Goal: Information Seeking & Learning: Learn about a topic

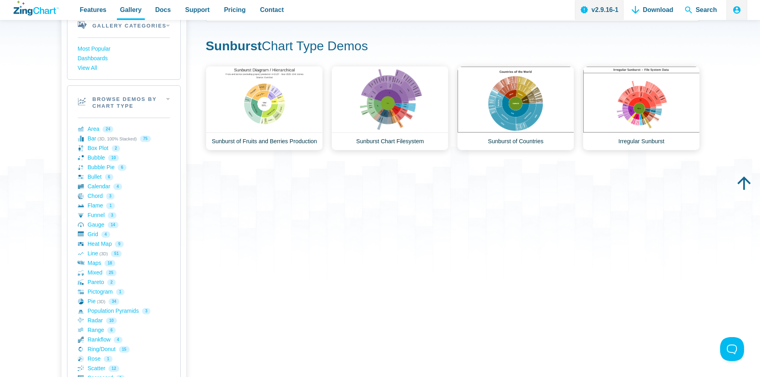
scroll to position [36, 0]
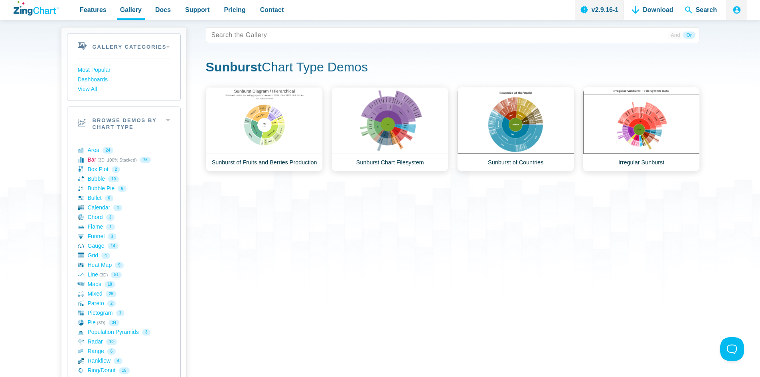
click at [93, 161] on link "Bar (3D, 100% Stacked) 75" at bounding box center [124, 160] width 92 height 10
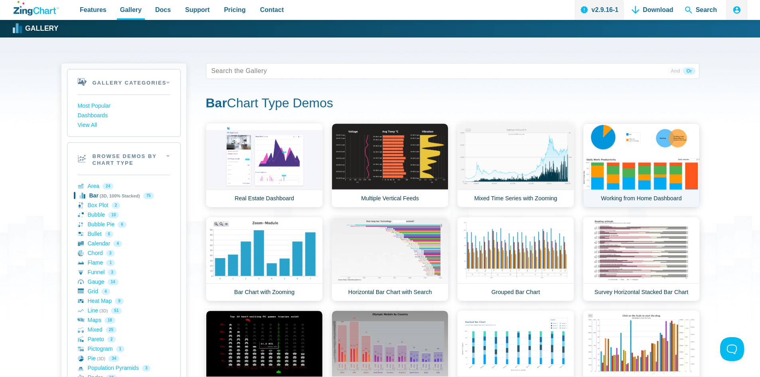
click at [639, 158] on link "Working from Home Dashboard" at bounding box center [641, 165] width 117 height 84
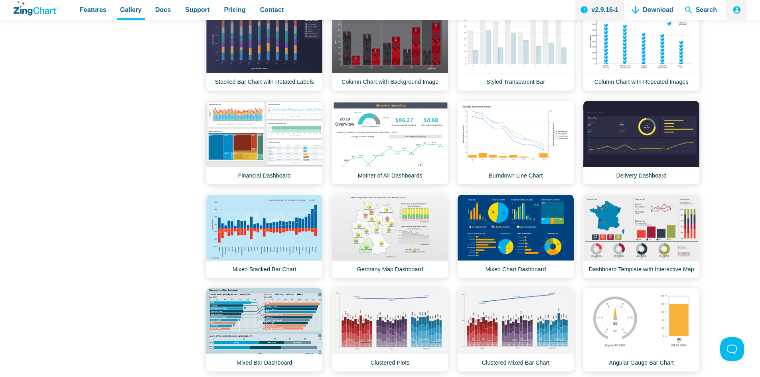
scroll to position [1078, 0]
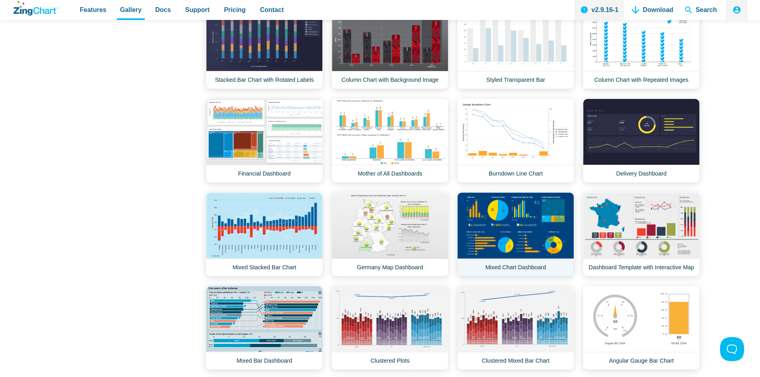
click at [504, 230] on link "Mixed Chart Dashboard" at bounding box center [515, 234] width 117 height 84
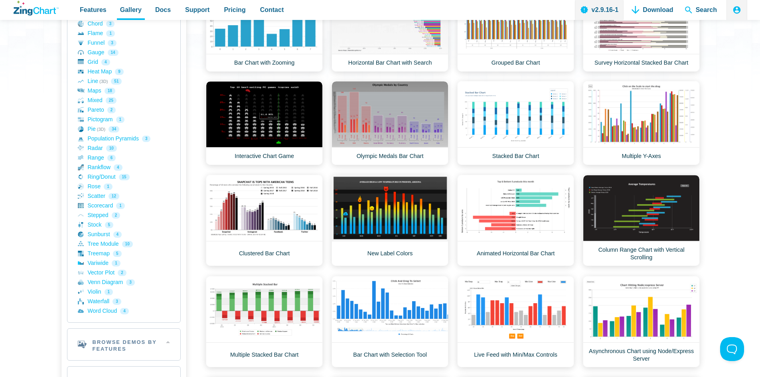
scroll to position [200, 0]
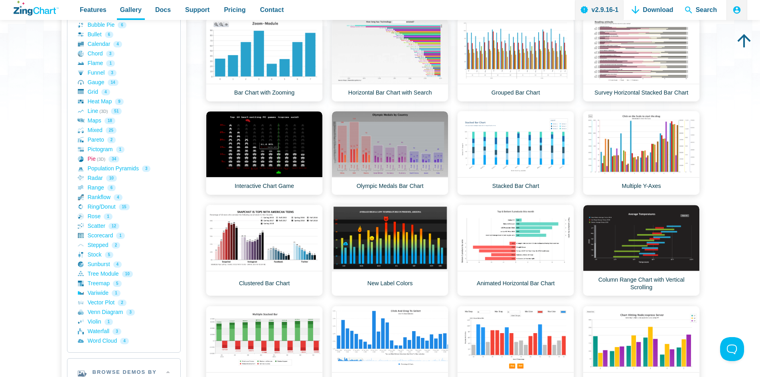
click at [91, 160] on link "Pie (3D) 34" at bounding box center [124, 159] width 92 height 10
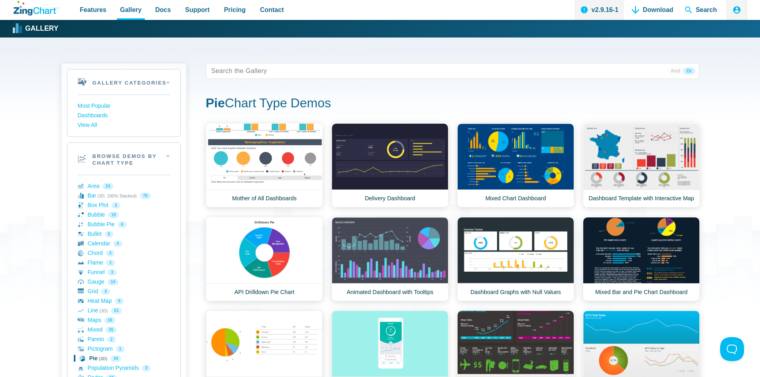
click at [289, 342] on link "Pie Chart with Grid" at bounding box center [264, 352] width 117 height 84
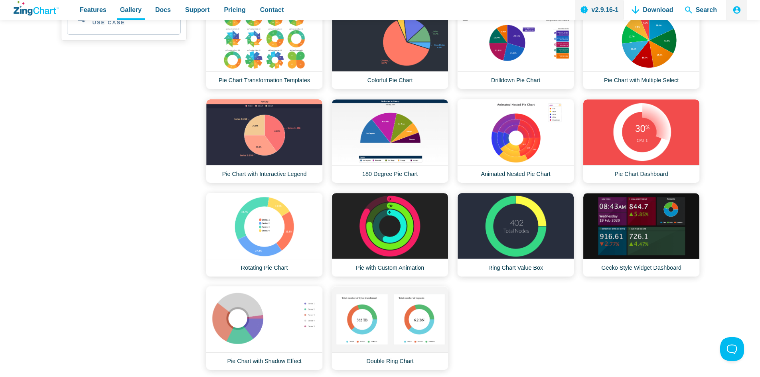
scroll to position [599, 0]
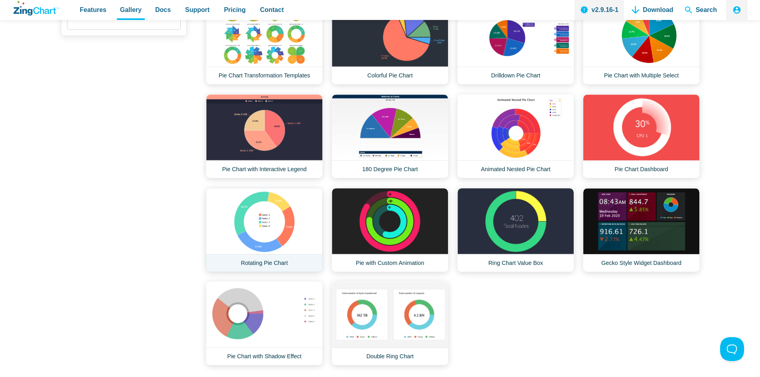
click at [261, 223] on link "Rotating Pie Chart" at bounding box center [264, 230] width 117 height 84
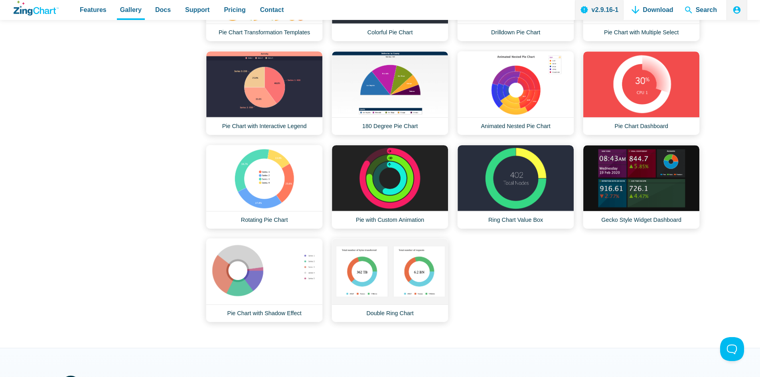
scroll to position [678, 0]
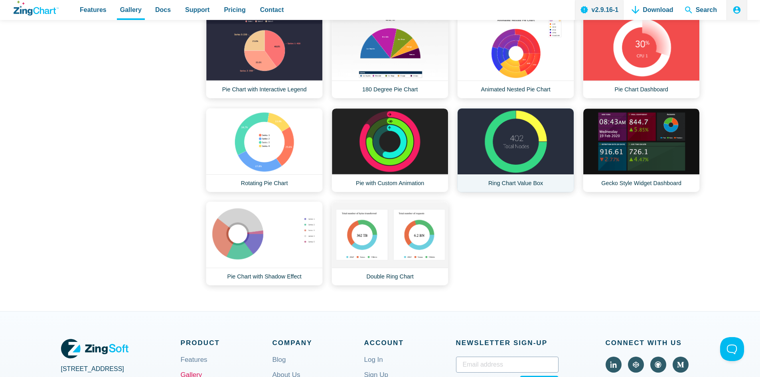
click at [522, 148] on link "Ring Chart Value Box" at bounding box center [515, 150] width 117 height 84
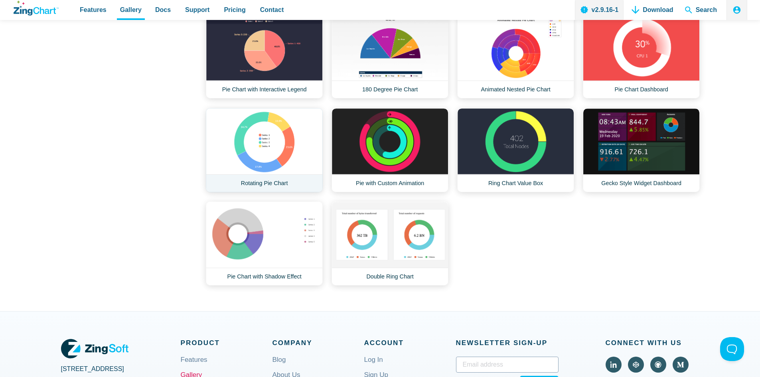
click at [275, 156] on link "Rotating Pie Chart" at bounding box center [264, 150] width 117 height 84
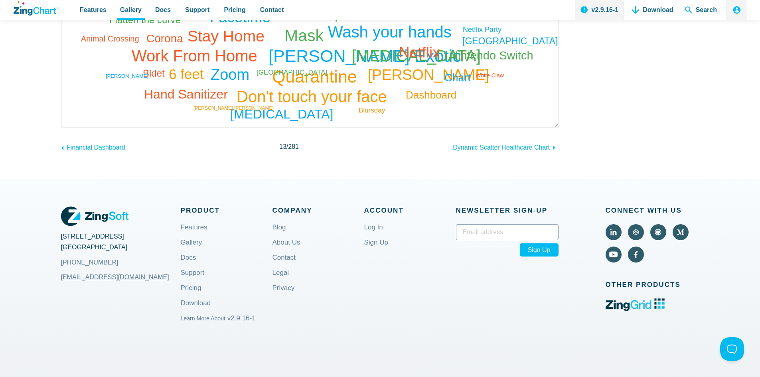
scroll to position [439, 0]
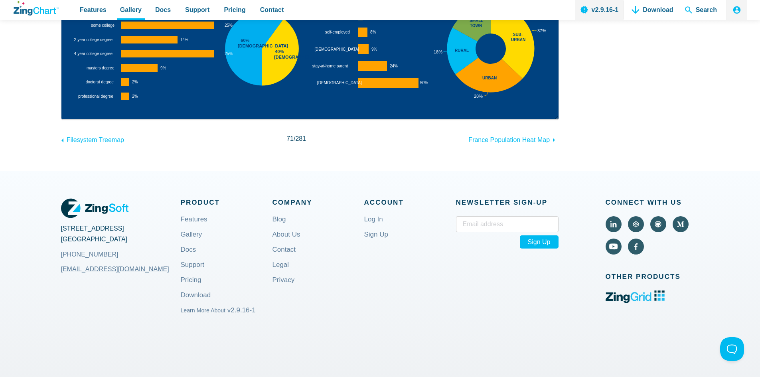
scroll to position [200, 0]
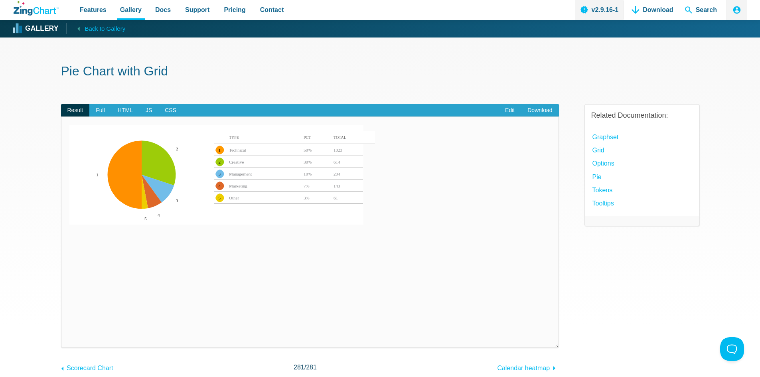
click at [69, 336] on area "50%" at bounding box center [69, 336] width 0 height 0
click at [69, 336] on area "1023" at bounding box center [69, 336] width 0 height 0
click at [69, 336] on area "143" at bounding box center [69, 336] width 0 height 0
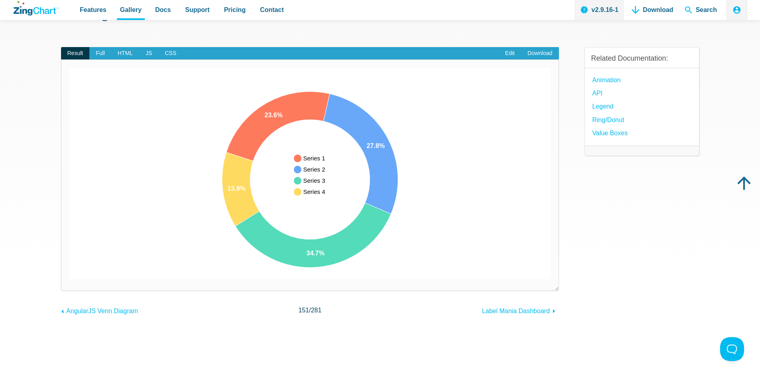
scroll to position [80, 0]
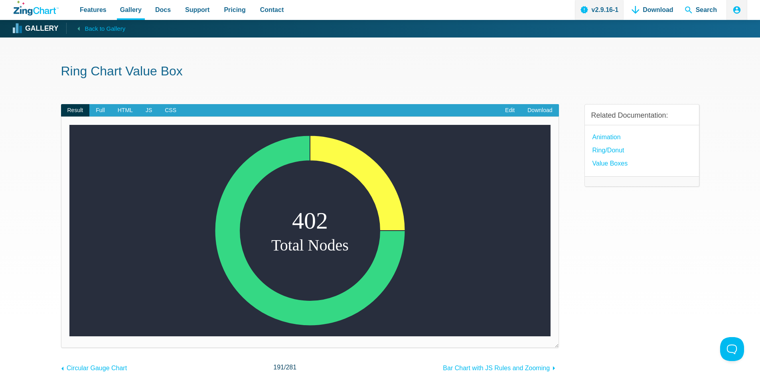
click at [69, 336] on area "App Content" at bounding box center [69, 336] width 0 height 0
click at [126, 107] on span "HTML" at bounding box center [125, 110] width 28 height 13
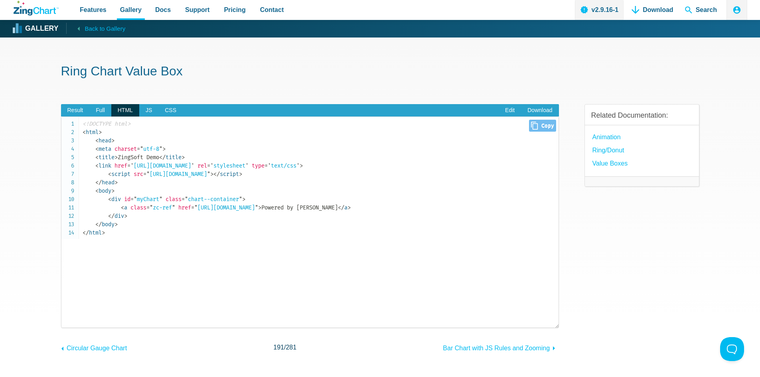
click at [144, 231] on code "<!DOCTYPE html> < html > < head > < meta charset = " utf-8 " > < title > ZingSo…" at bounding box center [321, 178] width 476 height 117
click at [72, 110] on span "Result" at bounding box center [75, 110] width 29 height 13
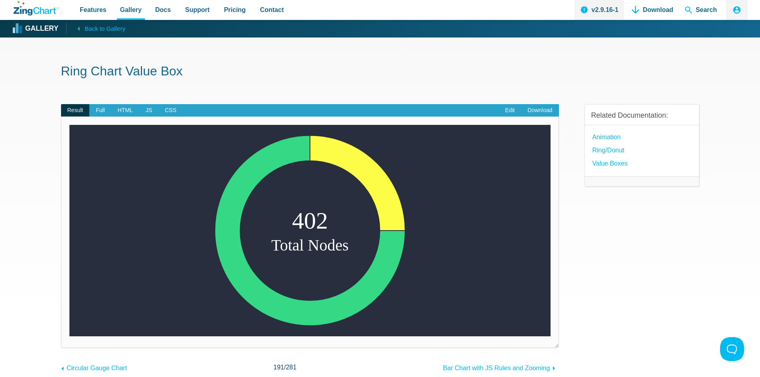
click at [20, 123] on section "Ring Chart Value Box Result Full HTML JS CSS Edit Download Powered by ZingChart…" at bounding box center [380, 243] width 760 height 410
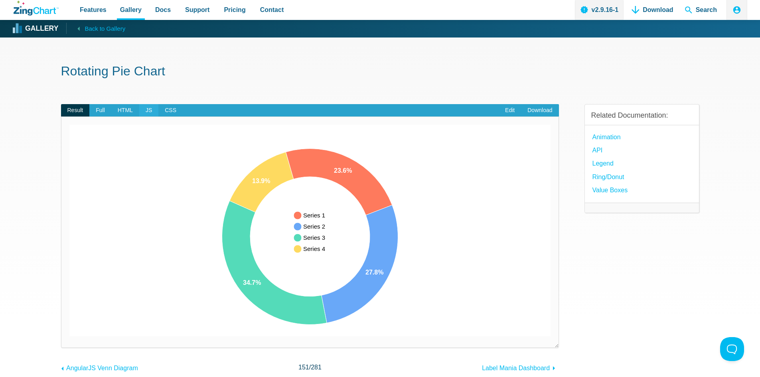
click at [149, 113] on span "JS" at bounding box center [148, 110] width 19 height 13
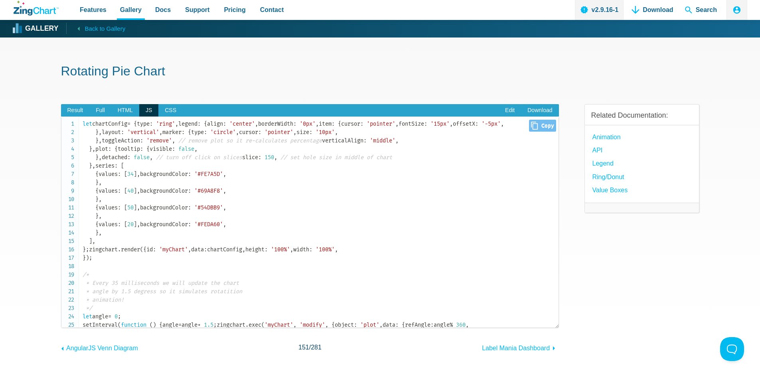
click at [113, 142] on code "let chartConfig = { type : 'ring' , legend : { align : 'center' , borderWidth :…" at bounding box center [321, 237] width 476 height 235
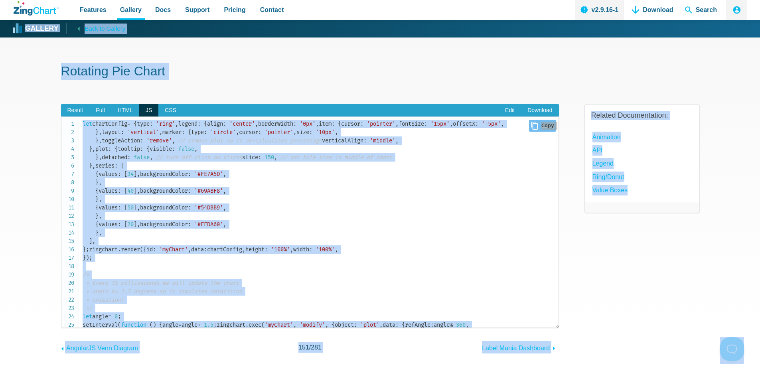
click at [121, 156] on code "let chartConfig = { type : 'ring' , legend : { align : 'center' , borderWidth :…" at bounding box center [321, 237] width 476 height 235
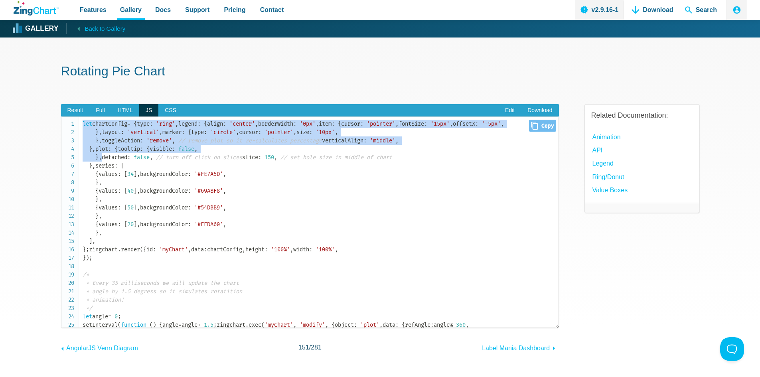
drag, startPoint x: 83, startPoint y: 122, endPoint x: 169, endPoint y: 309, distance: 205.0
click at [166, 310] on code "let chartConfig = { type : 'ring' , legend : { align : 'center' , borderWidth :…" at bounding box center [321, 237] width 476 height 235
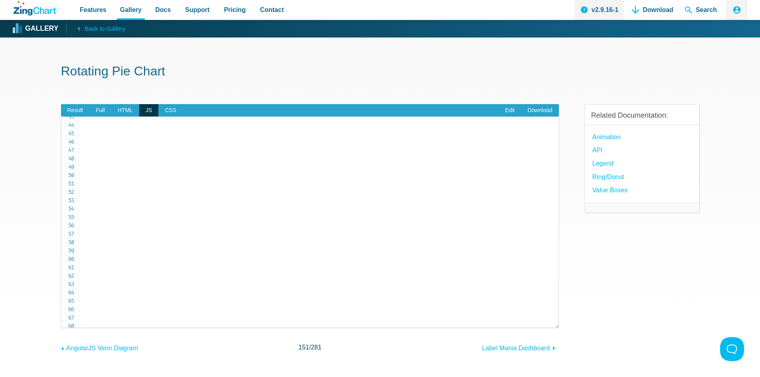
scroll to position [365, 0]
copy code "let chartConfig = { type : 'ring' , legend : { align : 'center' , borderWidth :…"
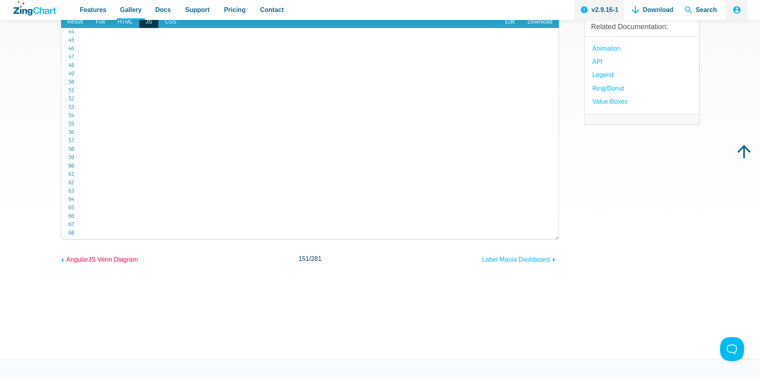
scroll to position [80, 0]
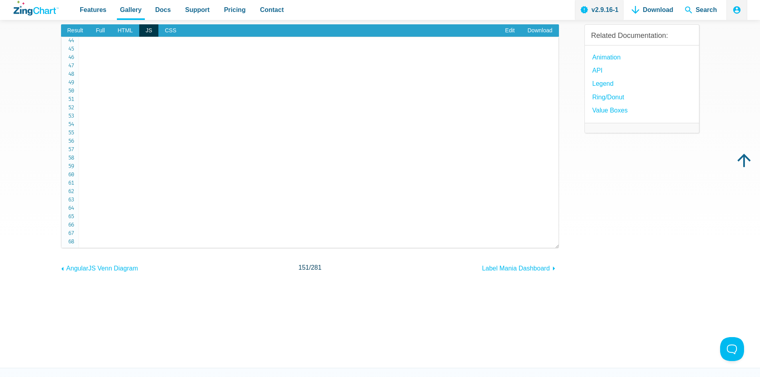
drag, startPoint x: 127, startPoint y: 238, endPoint x: 144, endPoint y: 119, distance: 120.1
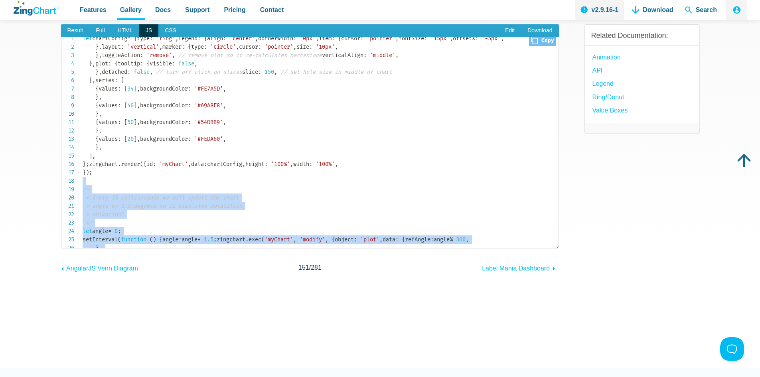
scroll to position [0, 0]
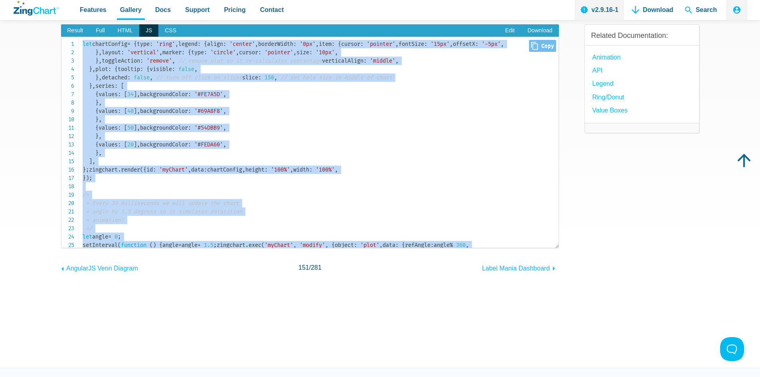
click at [84, 42] on span "let" at bounding box center [88, 44] width 10 height 7
copy code "let chartConfig = { type : 'ring' , legend : { align : 'center' , borderWidth :…"
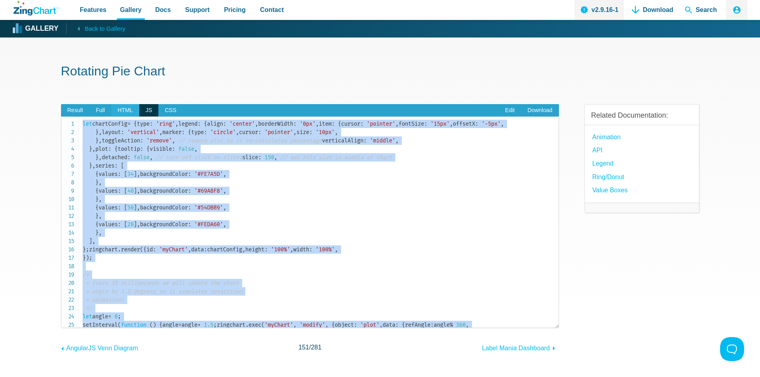
click at [129, 109] on span "HTML" at bounding box center [125, 110] width 28 height 13
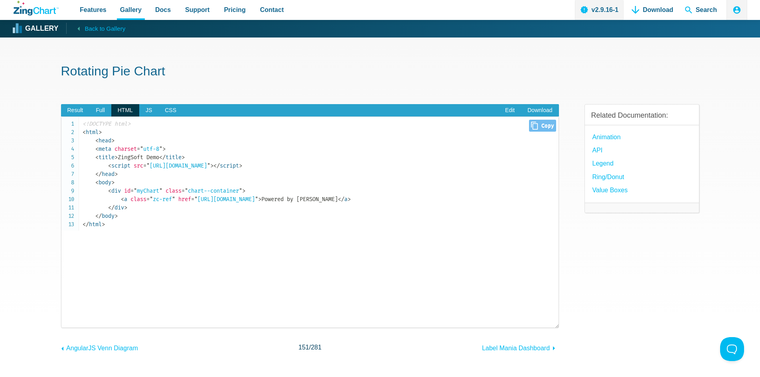
click at [147, 191] on span "= " myChart "" at bounding box center [147, 191] width 32 height 7
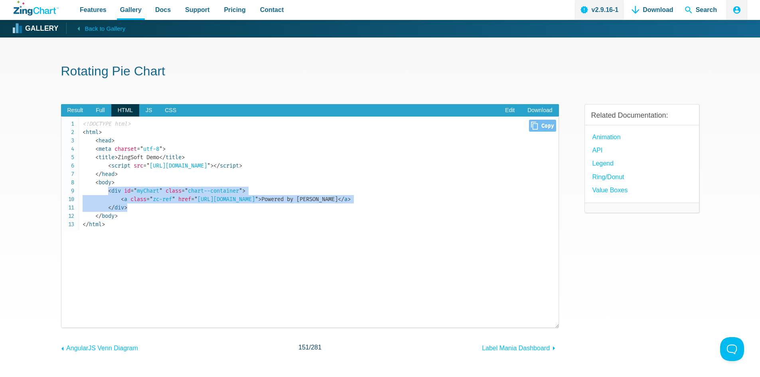
drag, startPoint x: 105, startPoint y: 190, endPoint x: 143, endPoint y: 208, distance: 42.1
click at [143, 208] on code "<!DOCTYPE html> < html > < head > < meta charset = " utf-8 " > < title > ZingSo…" at bounding box center [321, 174] width 476 height 109
copy code "< div id = " myChart " class = " chart--container " > < a class = " zc-ref " hr…"
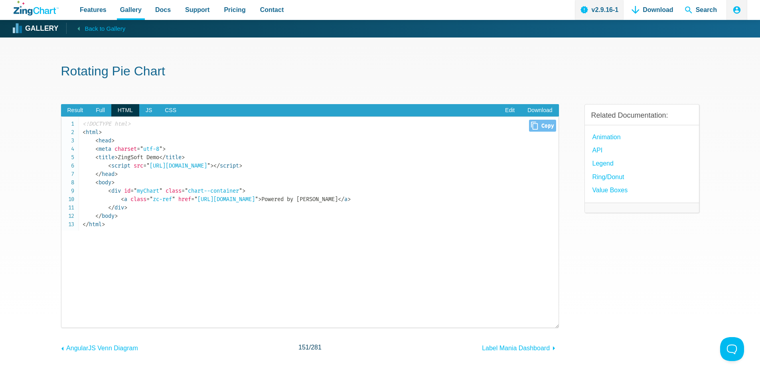
click at [239, 233] on pre "<!DOCTYPE html> < html > < head > < meta charset = " utf-8 " > < title > ZingSo…" at bounding box center [310, 223] width 498 height 212
click at [101, 109] on span "Full" at bounding box center [100, 110] width 22 height 13
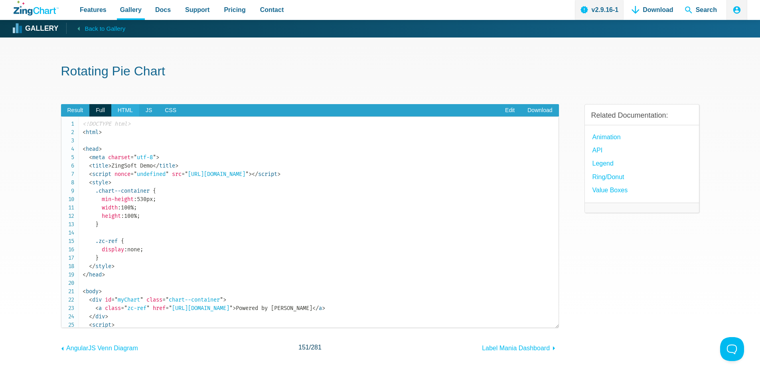
click at [123, 111] on span "HTML" at bounding box center [125, 110] width 28 height 13
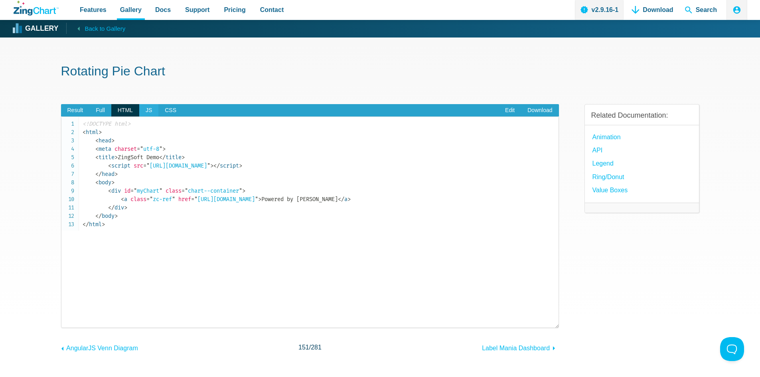
click at [147, 109] on span "JS" at bounding box center [148, 110] width 19 height 13
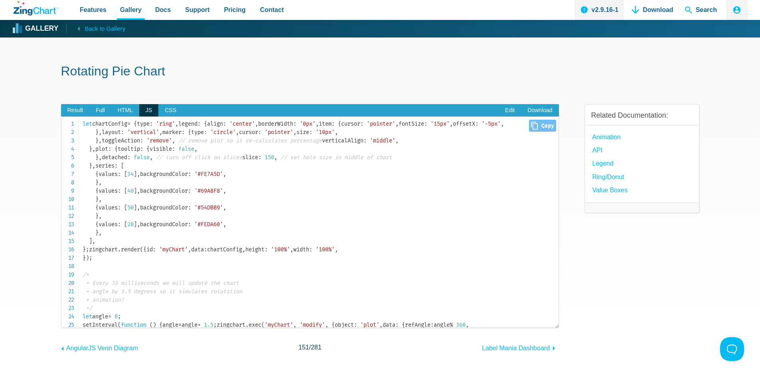
click at [229, 127] on span "'center'" at bounding box center [242, 124] width 26 height 7
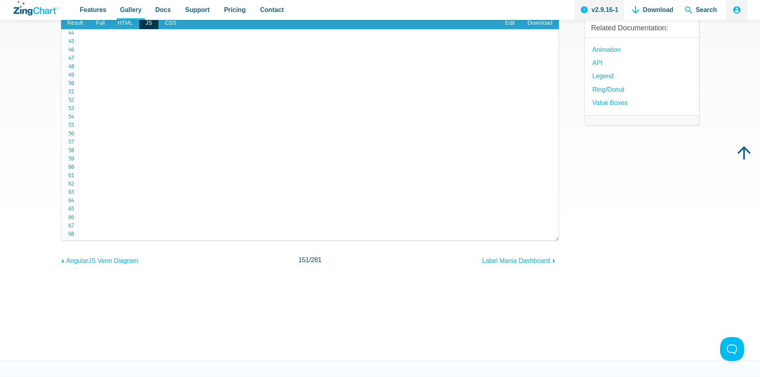
scroll to position [120, 0]
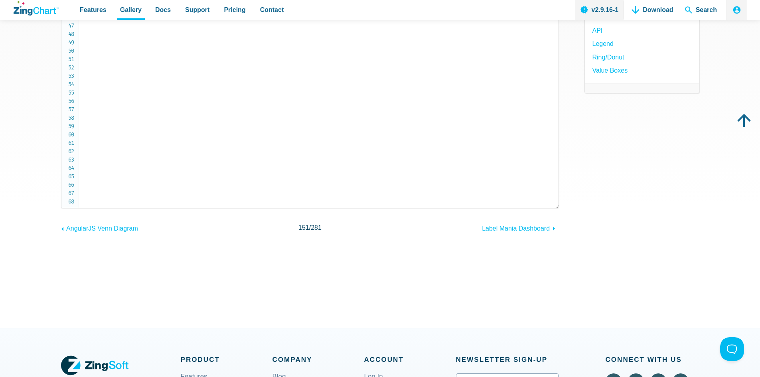
drag, startPoint x: 113, startPoint y: 203, endPoint x: 115, endPoint y: 117, distance: 85.4
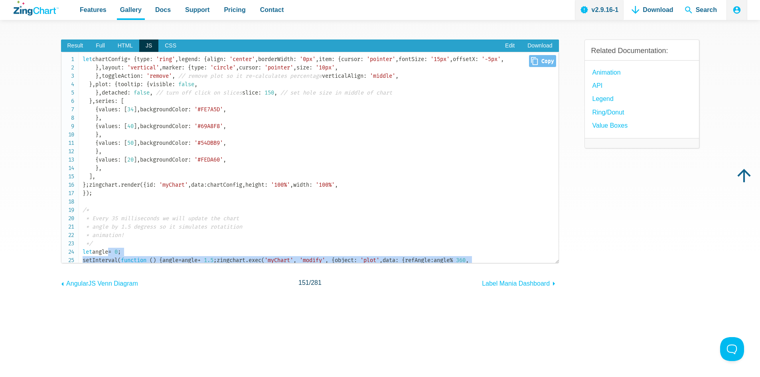
scroll to position [0, 0]
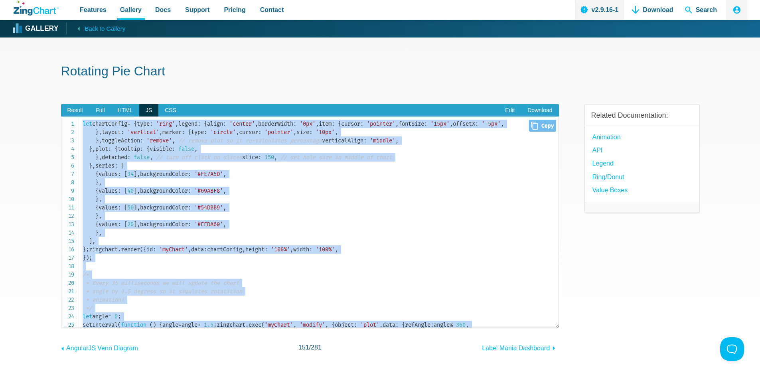
click at [83, 123] on span "let" at bounding box center [88, 124] width 10 height 7
copy code "let chartConfig = { type : 'ring' , legend : { align : 'center' , borderWidth :…"
click at [125, 114] on span "HTML" at bounding box center [125, 110] width 28 height 13
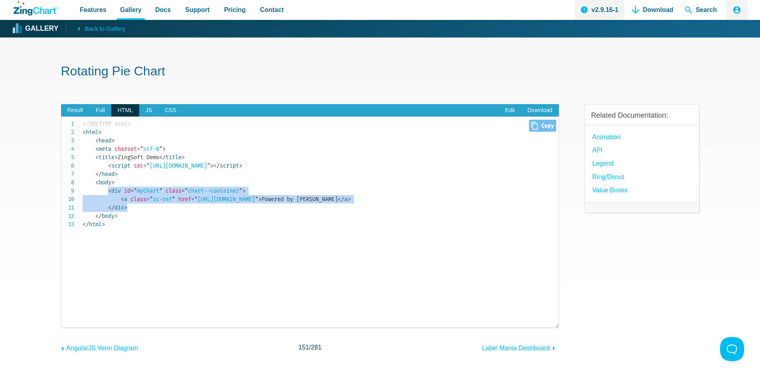
drag, startPoint x: 105, startPoint y: 187, endPoint x: 139, endPoint y: 207, distance: 40.0
click at [139, 207] on code "<!DOCTYPE html> < html > < head > < meta charset = " utf-8 " > < title > ZingSo…" at bounding box center [321, 174] width 476 height 109
copy code "< div id = " myChart " class = " chart--container " > < a class = " zc-ref " hr…"
click at [98, 111] on span "Full" at bounding box center [100, 110] width 22 height 13
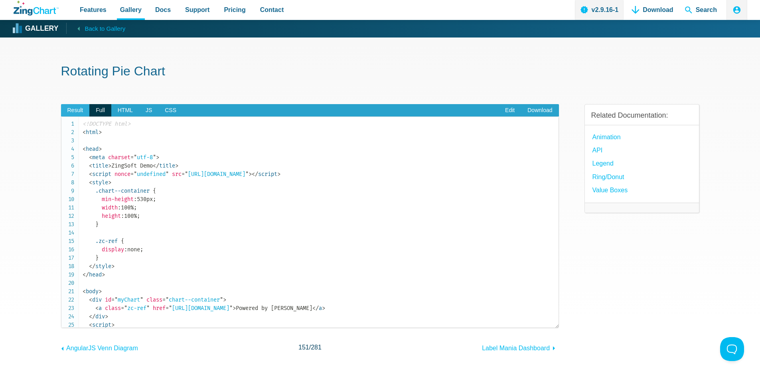
click at [75, 111] on span "Result" at bounding box center [75, 110] width 29 height 13
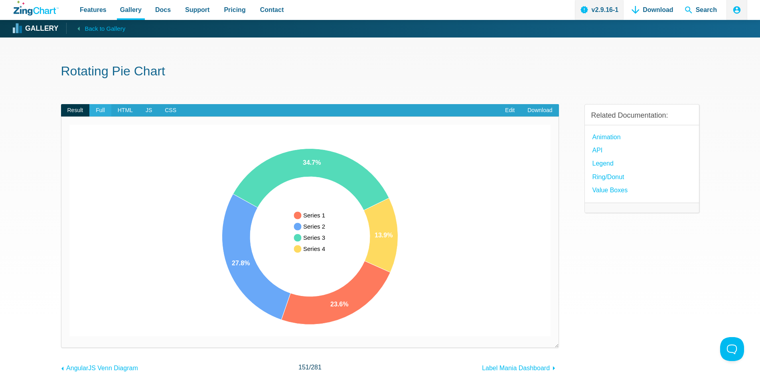
click at [99, 112] on span "Full" at bounding box center [100, 110] width 22 height 13
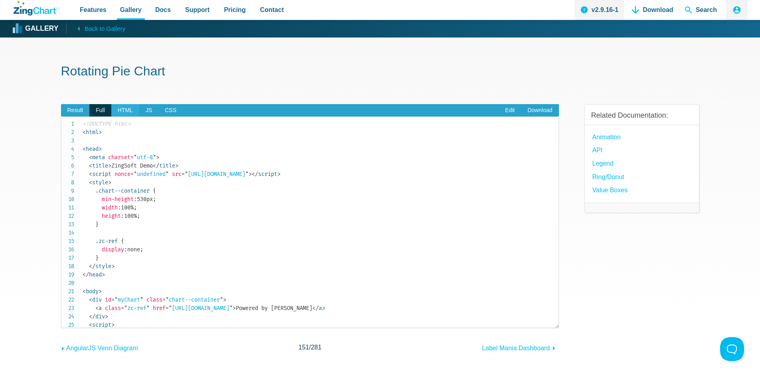
click at [122, 111] on span "HTML" at bounding box center [125, 110] width 28 height 13
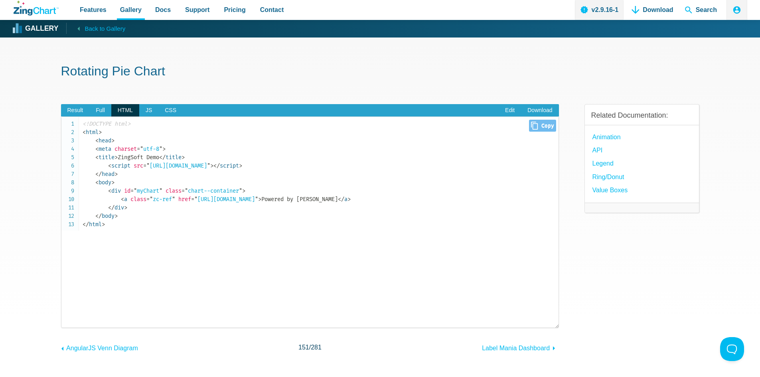
click at [114, 166] on span "< script" at bounding box center [119, 165] width 22 height 7
click at [113, 181] on span ">" at bounding box center [112, 182] width 3 height 7
click at [172, 113] on span "CSS" at bounding box center [170, 110] width 24 height 13
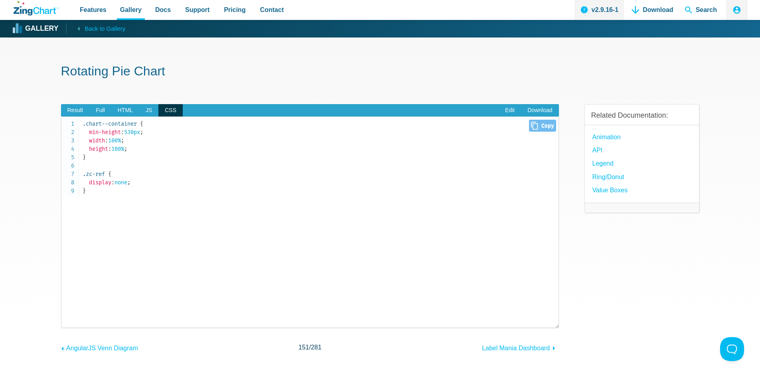
click at [120, 172] on code ".chart--container { min-height : 530px ; width : 100% ; height : 100% ; } .zc-r…" at bounding box center [321, 157] width 476 height 75
click at [129, 151] on code ".chart--container { min-height : 530px ; width : 100% ; height : 100% ; } .zc-r…" at bounding box center [321, 157] width 476 height 75
drag, startPoint x: 91, startPoint y: 198, endPoint x: 71, endPoint y: 119, distance: 80.9
click at [71, 119] on pre ".chart--container { min-height : 530px ; width : 100% ; height : 100% ; } .zc-r…" at bounding box center [310, 223] width 498 height 212
copy code ".chart--container { min-height : 530px ; width : 100% ; height : 100% ; } .zc-r…"
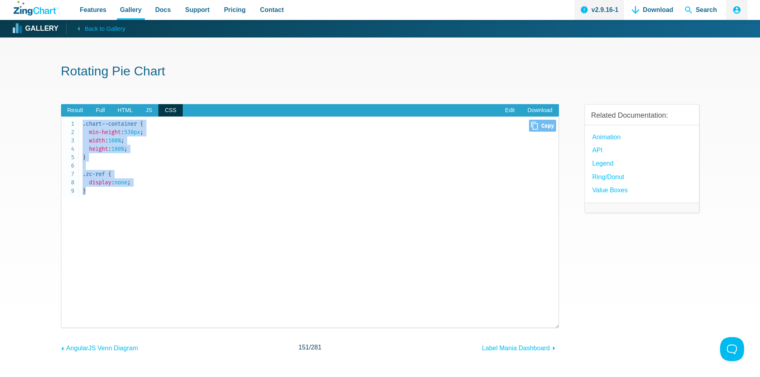
click at [230, 172] on code ".chart--container { min-height : 530px ; width : 100% ; height : 100% ; } .zc-r…" at bounding box center [321, 157] width 476 height 75
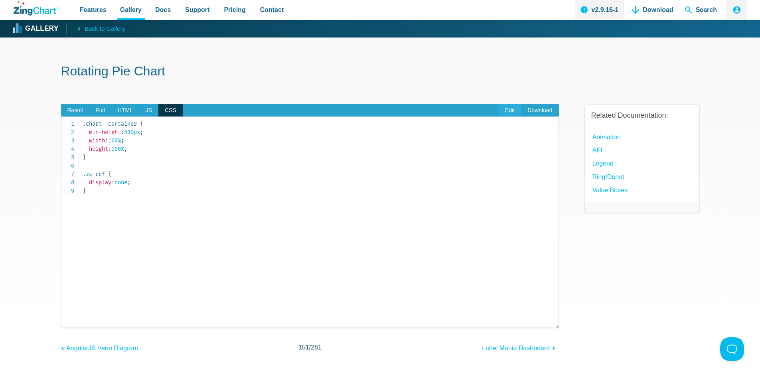
click at [507, 107] on link "Edit" at bounding box center [510, 110] width 22 height 13
click at [69, 108] on span "Result" at bounding box center [75, 110] width 29 height 13
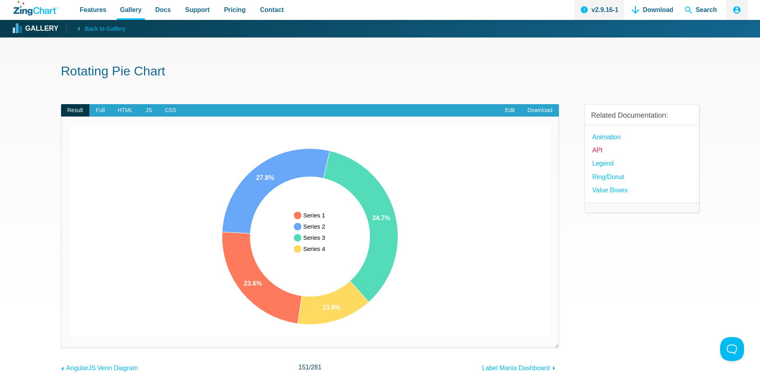
click at [596, 148] on link "API" at bounding box center [598, 150] width 10 height 11
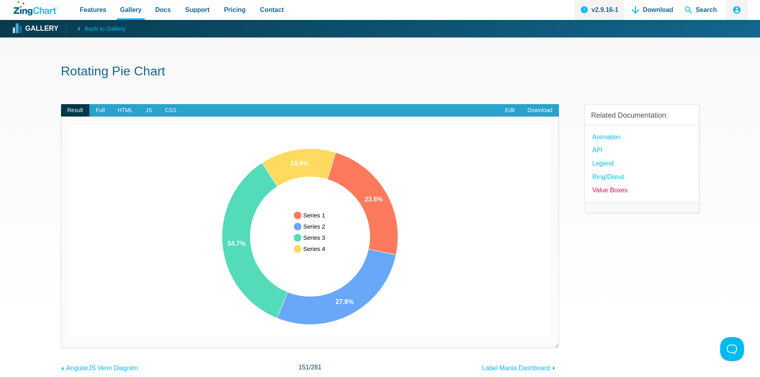
click at [613, 189] on link "Value Boxes" at bounding box center [611, 190] width 36 height 11
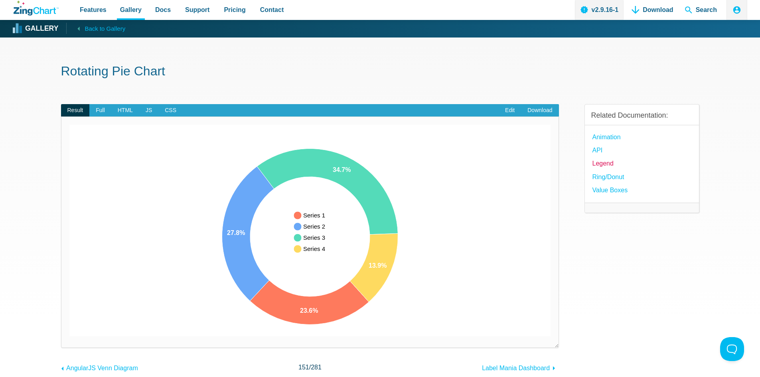
click at [608, 162] on link "Legend" at bounding box center [603, 163] width 21 height 11
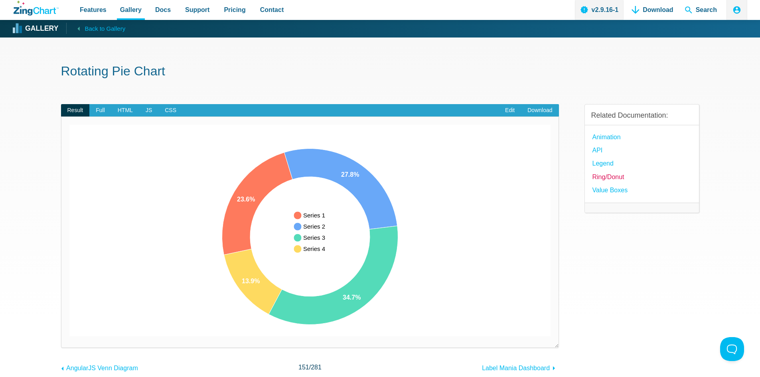
click at [616, 177] on link "Ring/Donut" at bounding box center [609, 177] width 32 height 11
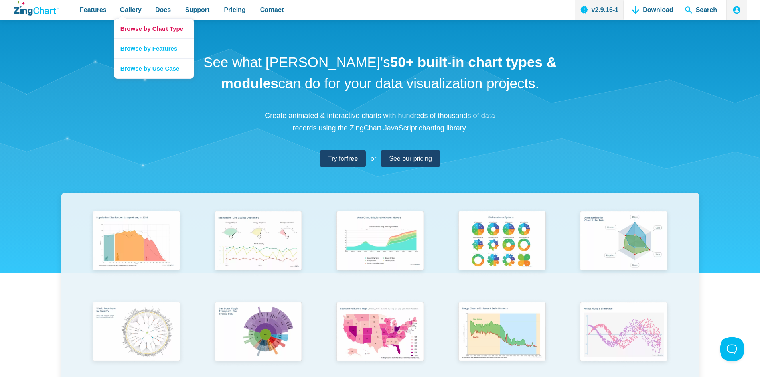
click at [134, 28] on link "Browse by Chart Type" at bounding box center [154, 29] width 80 height 20
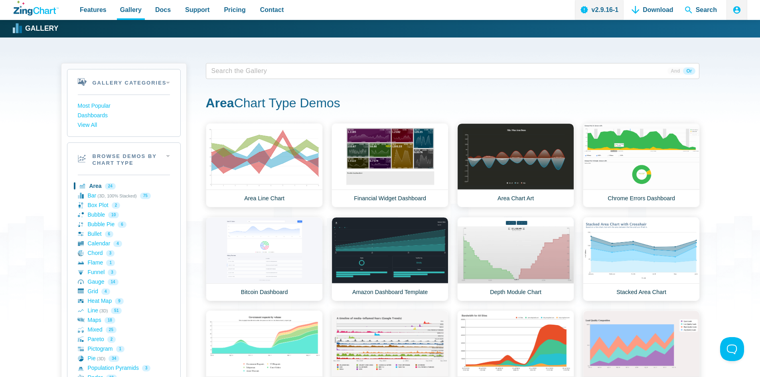
click at [220, 75] on span "App Content" at bounding box center [233, 70] width 50 height 11
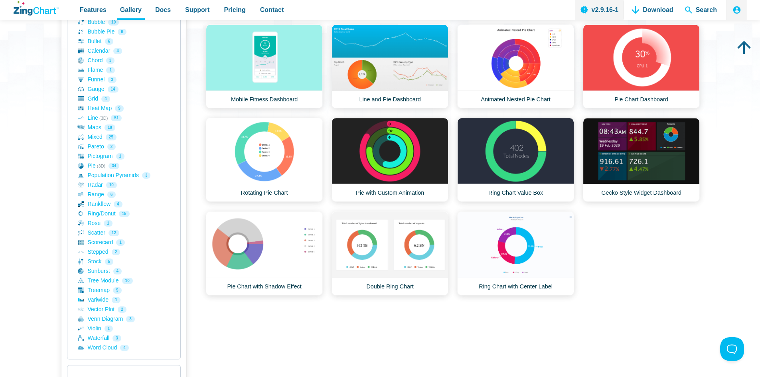
scroll to position [200, 0]
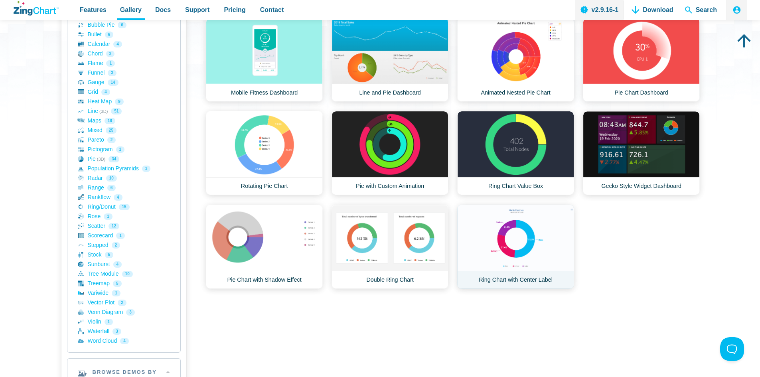
click at [510, 240] on link "Ring Chart with Center Label" at bounding box center [515, 247] width 117 height 84
click at [526, 245] on link "Ring Chart with Center Label" at bounding box center [515, 247] width 117 height 84
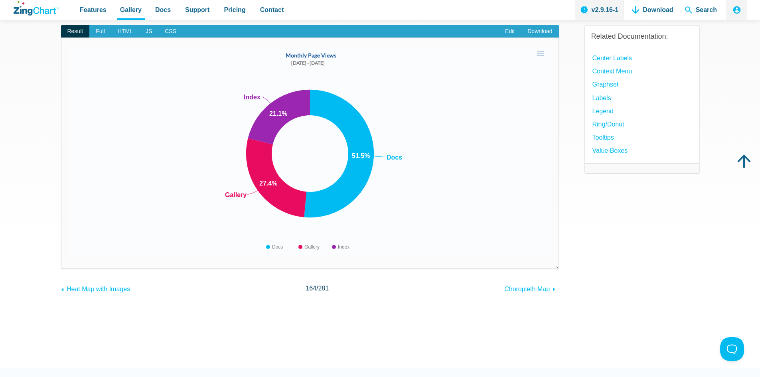
scroll to position [40, 0]
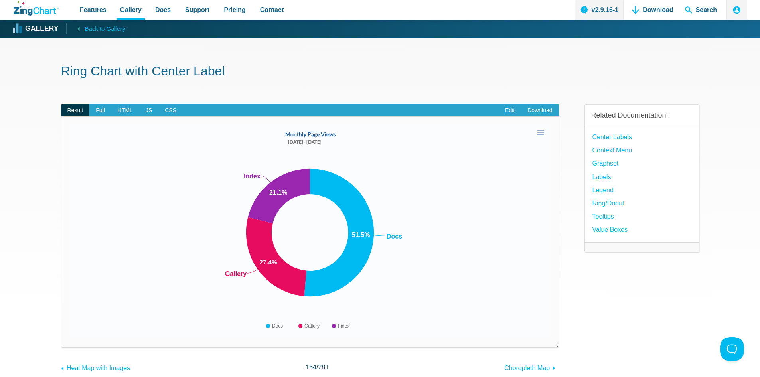
drag, startPoint x: 312, startPoint y: 135, endPoint x: 331, endPoint y: 135, distance: 18.8
click at [69, 336] on area "Monthly Page Views" at bounding box center [69, 336] width 0 height 0
click at [319, 216] on img "App Content" at bounding box center [309, 231] width 481 height 212
click at [621, 138] on link "Center Labels" at bounding box center [613, 137] width 40 height 11
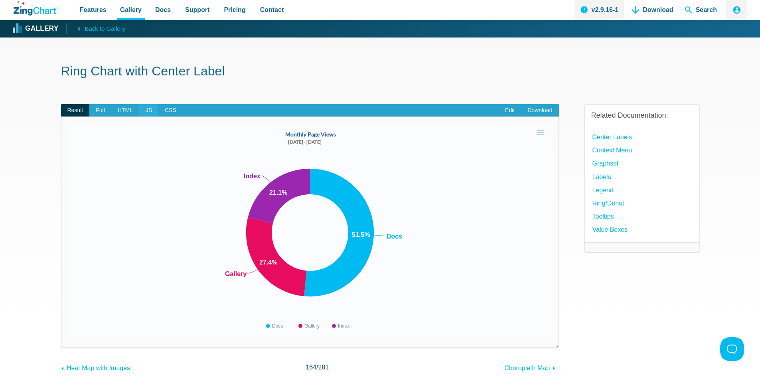
click at [146, 109] on span "JS" at bounding box center [148, 110] width 19 height 13
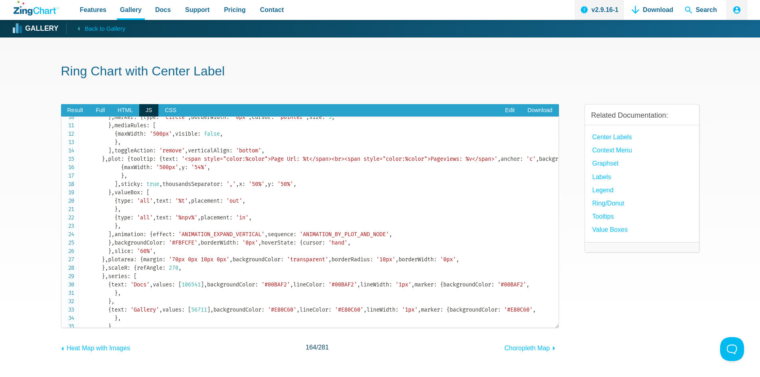
scroll to position [120, 0]
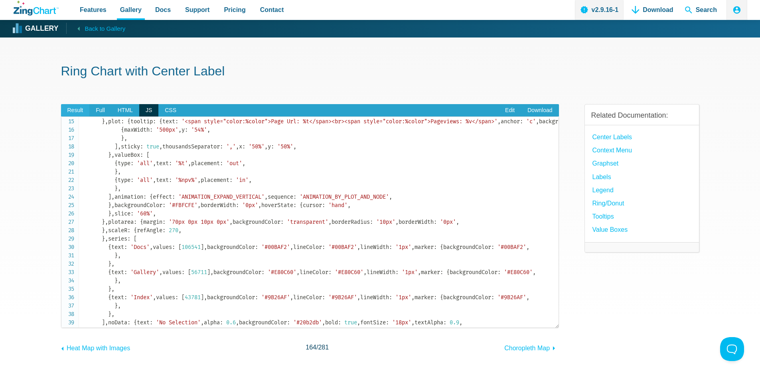
click at [71, 110] on span "Result" at bounding box center [75, 110] width 29 height 13
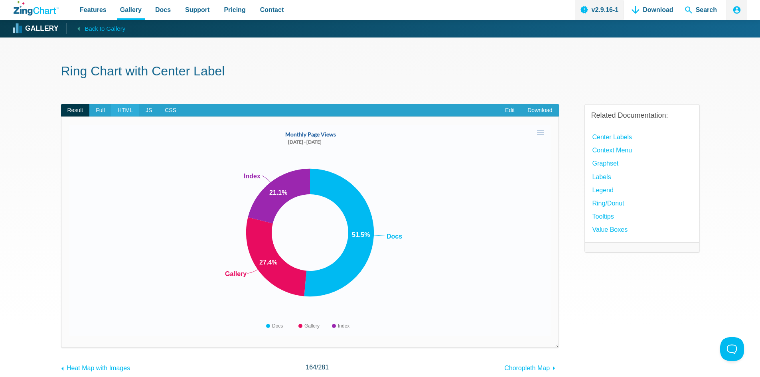
click at [123, 108] on span "HTML" at bounding box center [125, 110] width 28 height 13
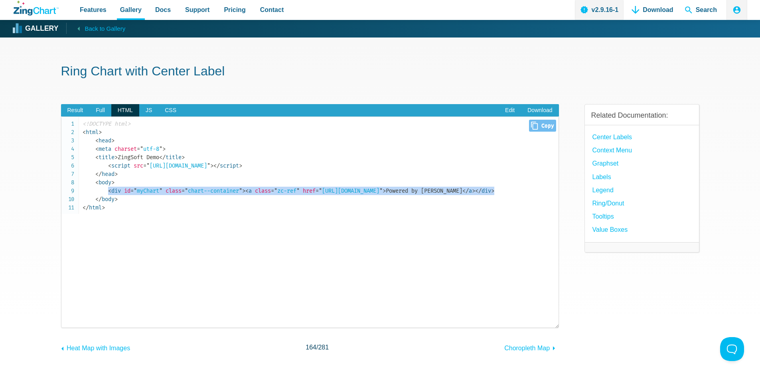
drag, startPoint x: 108, startPoint y: 191, endPoint x: 556, endPoint y: 190, distance: 447.8
click at [556, 190] on code "<!DOCTYPE html> < html > < head > < meta charset = " utf-8 " > < title > ZingSo…" at bounding box center [321, 166] width 476 height 92
copy code "< div id = " myChart " class = " chart--container " > < a class = " zc-ref " hr…"
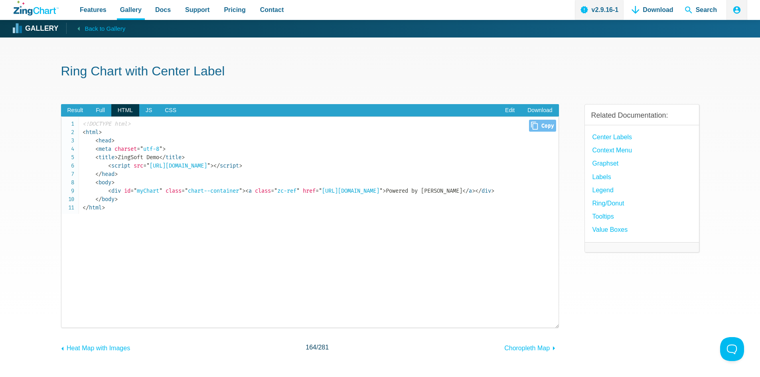
click at [210, 166] on span "= " [URL][DOMAIN_NAME] "" at bounding box center [176, 165] width 67 height 7
click at [146, 108] on span "JS" at bounding box center [148, 110] width 19 height 13
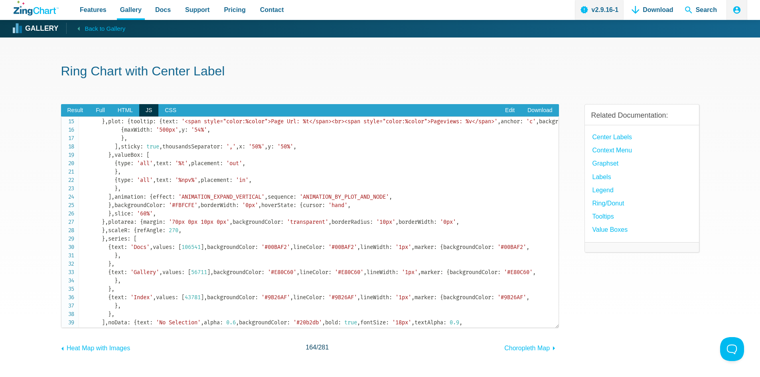
click at [100, 216] on code "let chartConfig = { gui : { contextMenu : { backgroundColor : '#306EAA' , // se…" at bounding box center [321, 184] width 476 height 369
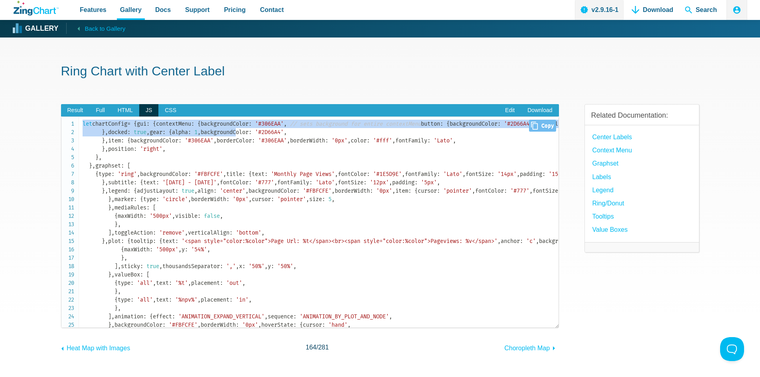
drag, startPoint x: 84, startPoint y: 123, endPoint x: 117, endPoint y: 224, distance: 106.8
click at [117, 223] on code "let chartConfig = { gui : { contextMenu : { backgroundColor : '#306EAA' , // se…" at bounding box center [321, 304] width 476 height 369
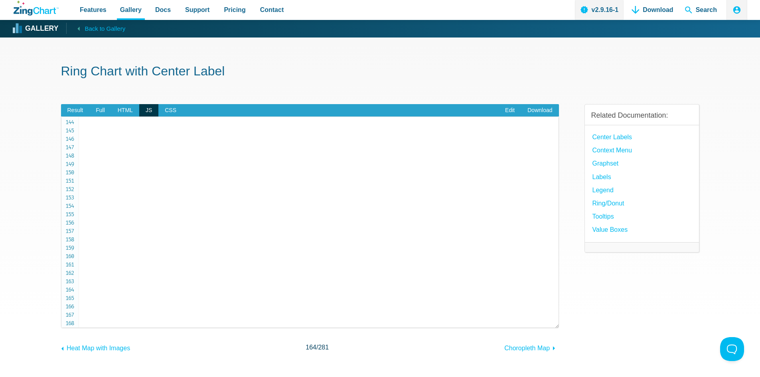
scroll to position [1203, 0]
copy code "let chartConfig = { gui : { contextMenu : { backgroundColor : '#306EAA' , // se…"
